Goal: Ask a question: Seek information or help from site administrators or community

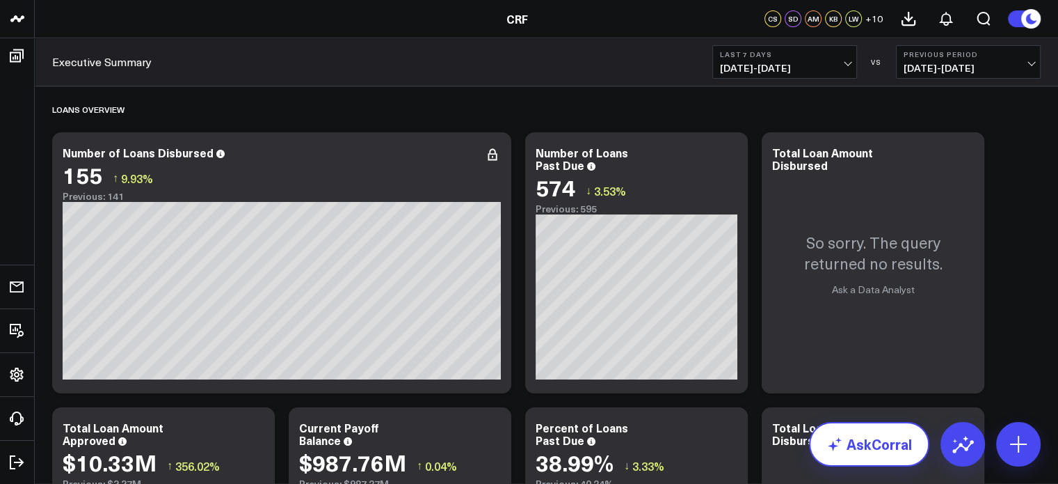
click at [873, 460] on link "AskCorral" at bounding box center [869, 444] width 120 height 45
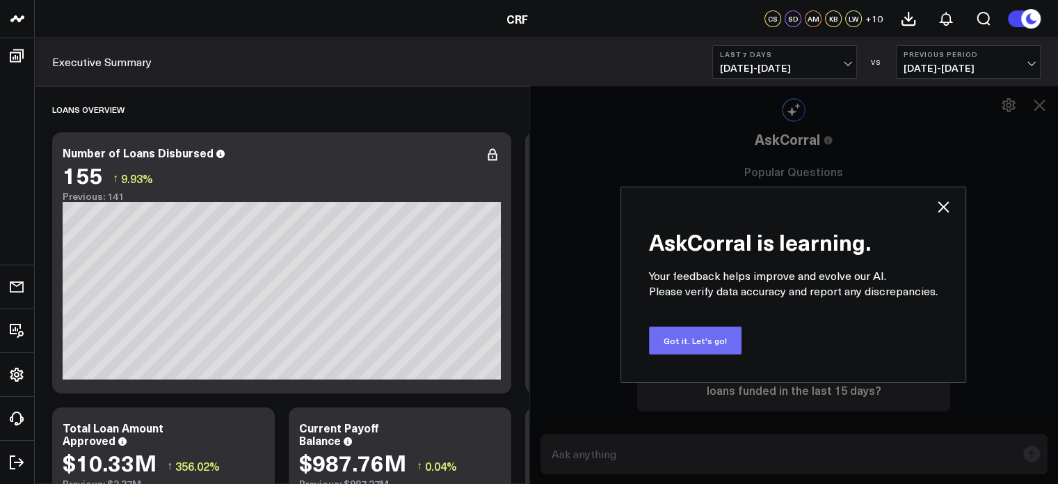
click at [669, 347] on button "Got it. Let's go!" at bounding box center [695, 340] width 93 height 28
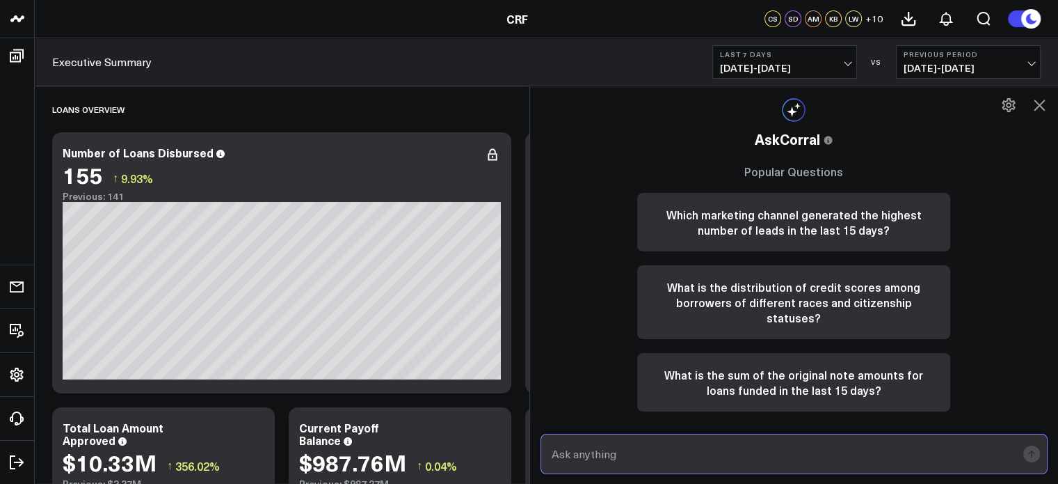
click at [629, 459] on input "text" at bounding box center [782, 453] width 469 height 25
type input "How many loans have we originated in the state of [US_STATE]"
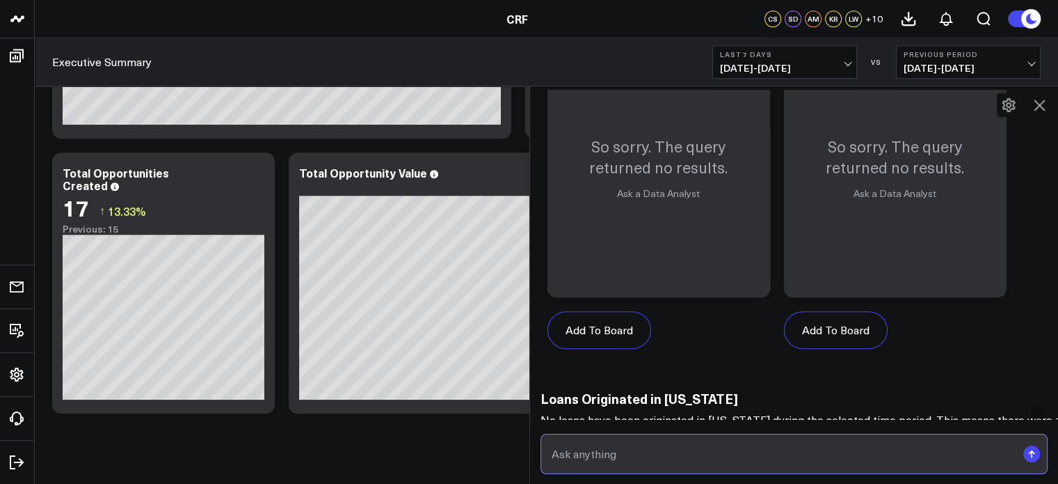
scroll to position [863, 0]
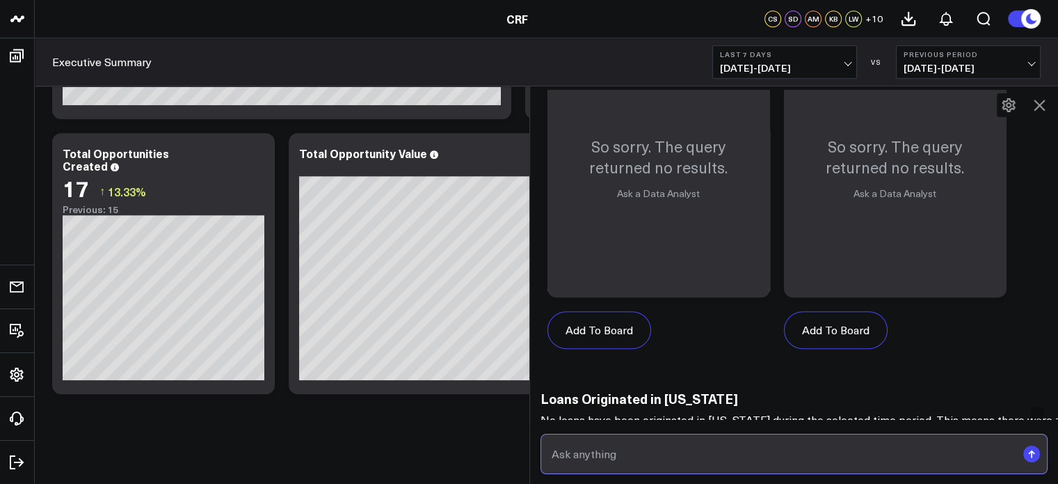
click at [629, 447] on input "text" at bounding box center [782, 453] width 469 height 25
type input "Has CRF closed a loan in the state of MA from [DATE] to [DATE]"
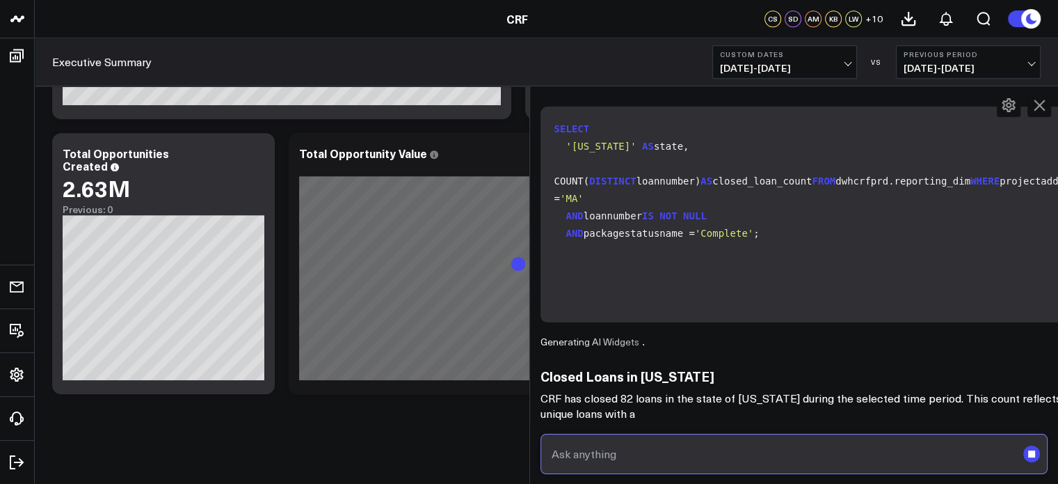
scroll to position [1527, 0]
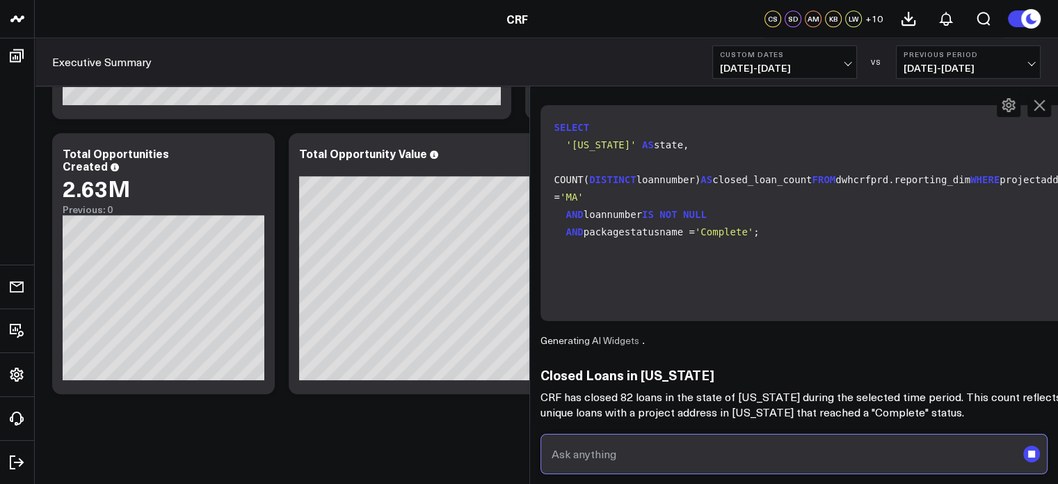
click at [737, 446] on input "text" at bounding box center [782, 453] width 469 height 25
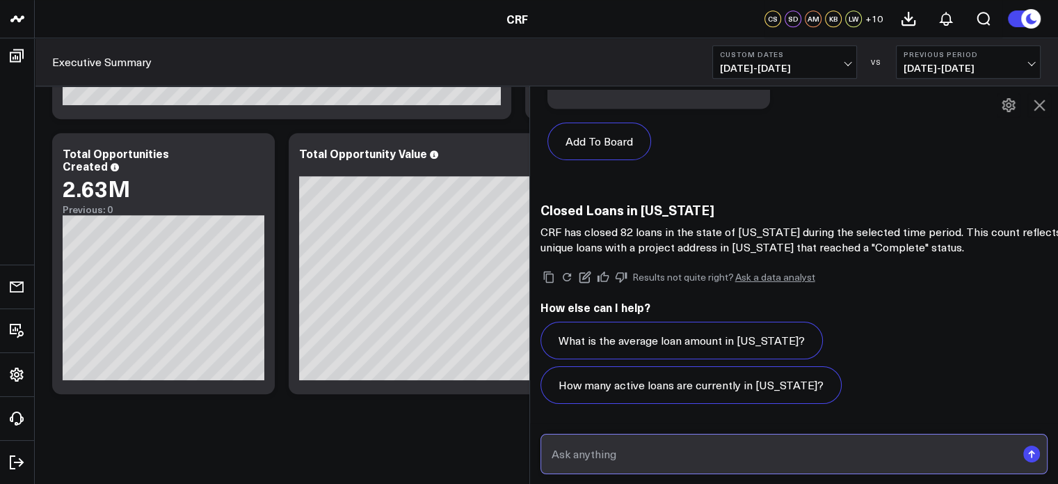
scroll to position [2403, 0]
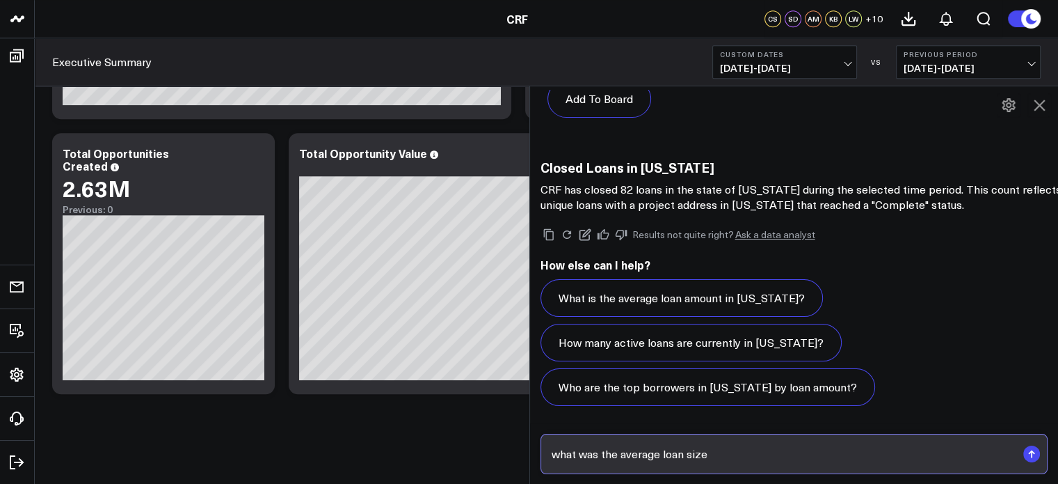
type input "what was the average loan size?"
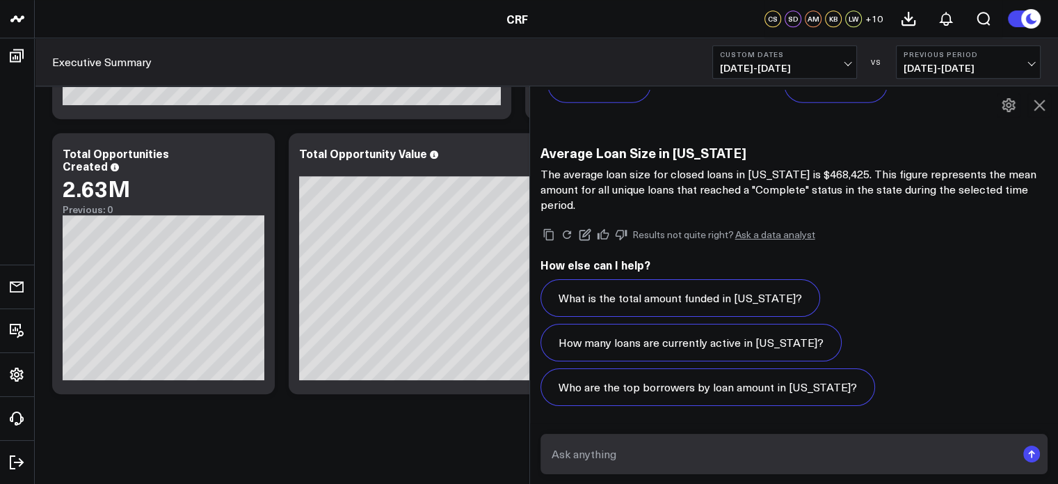
scroll to position [3696, 0]
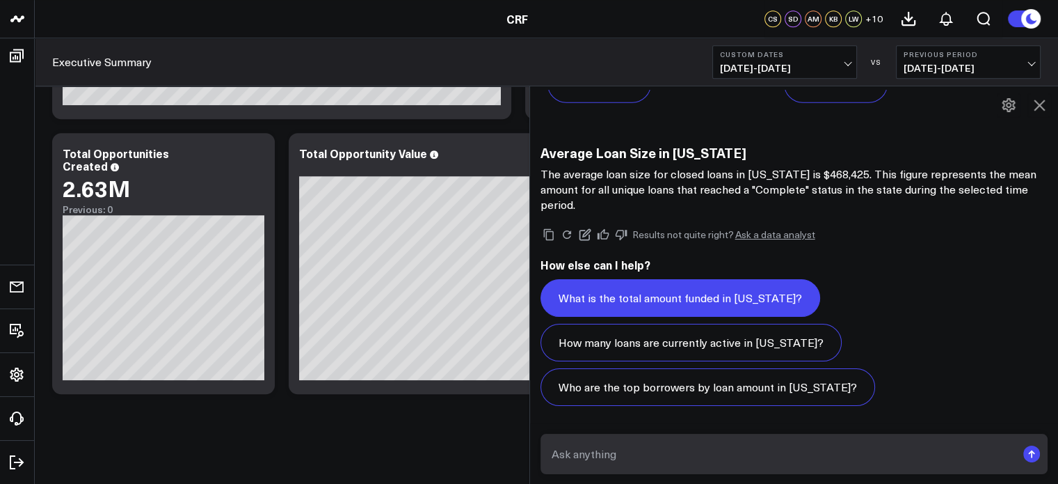
click at [596, 296] on button "What is the total amount funded in [US_STATE]?" at bounding box center [681, 298] width 280 height 38
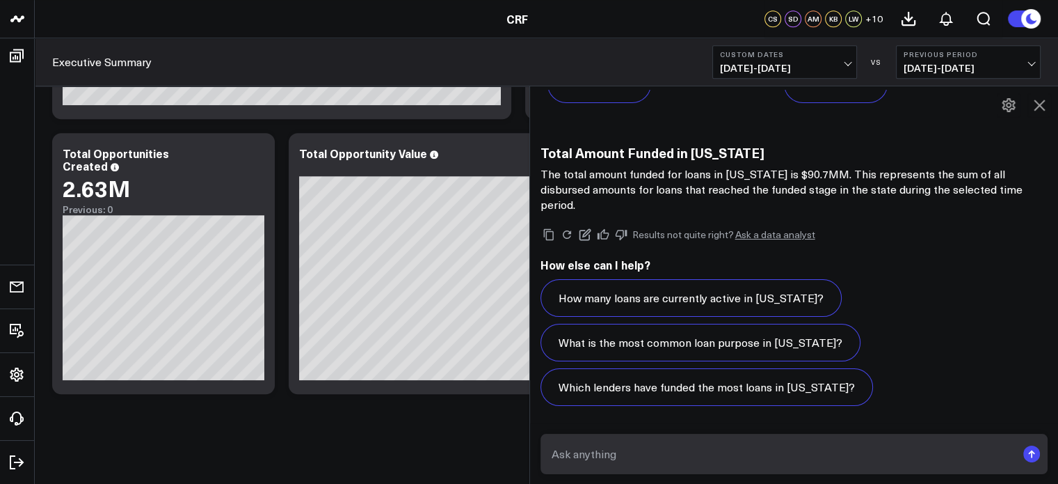
scroll to position [0, 0]
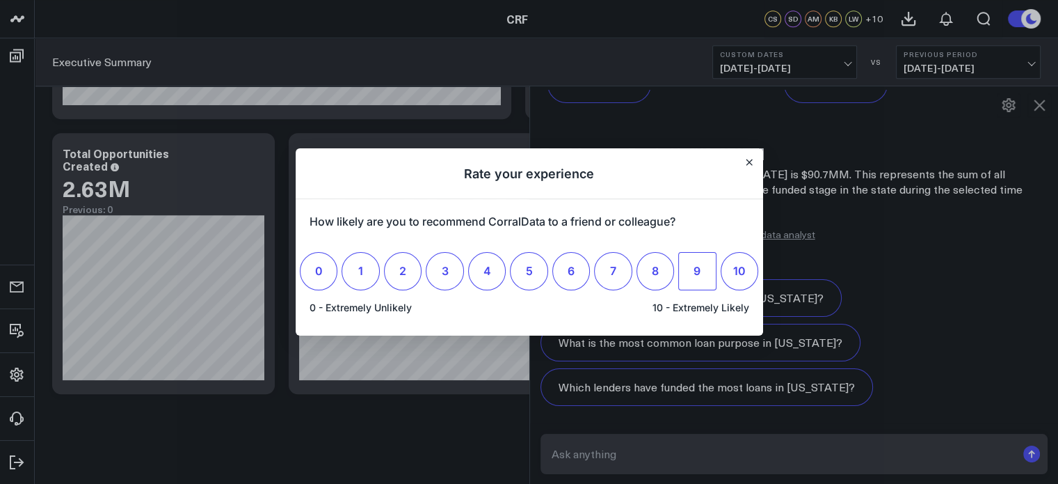
click at [693, 264] on label "9" at bounding box center [697, 271] width 38 height 38
click at [697, 271] on input "9" at bounding box center [697, 271] width 0 height 0
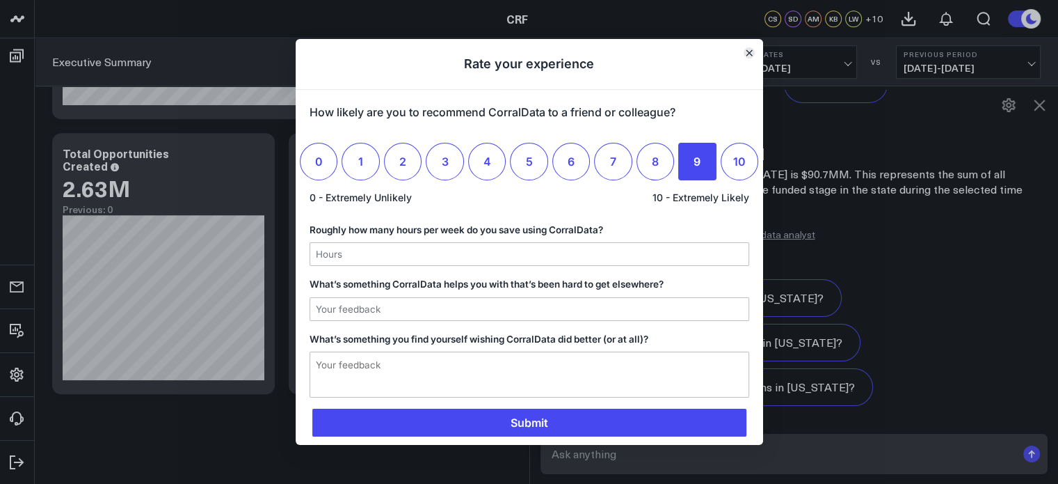
click at [746, 51] on icon "Close" at bounding box center [749, 53] width 6 height 6
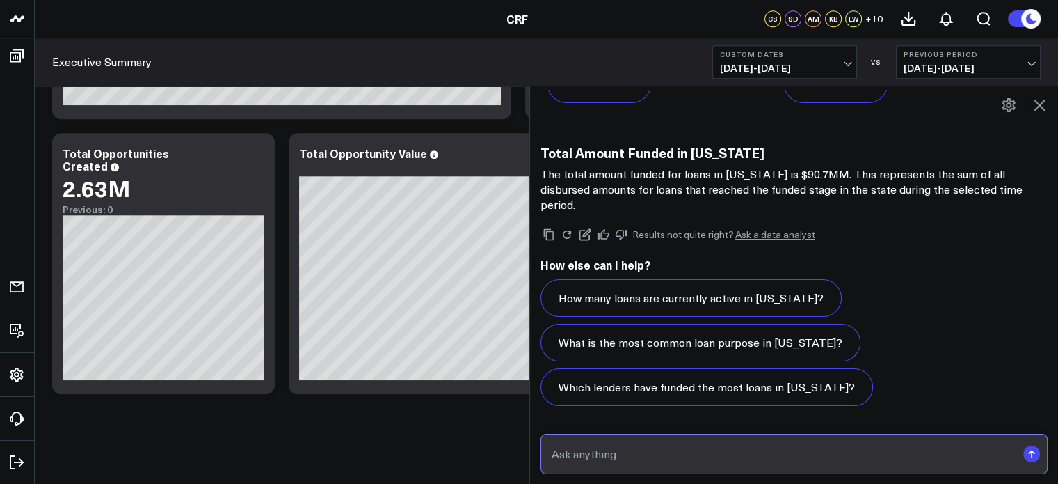
click at [640, 454] on input "text" at bounding box center [782, 453] width 469 height 25
